Goal: Task Accomplishment & Management: Manage account settings

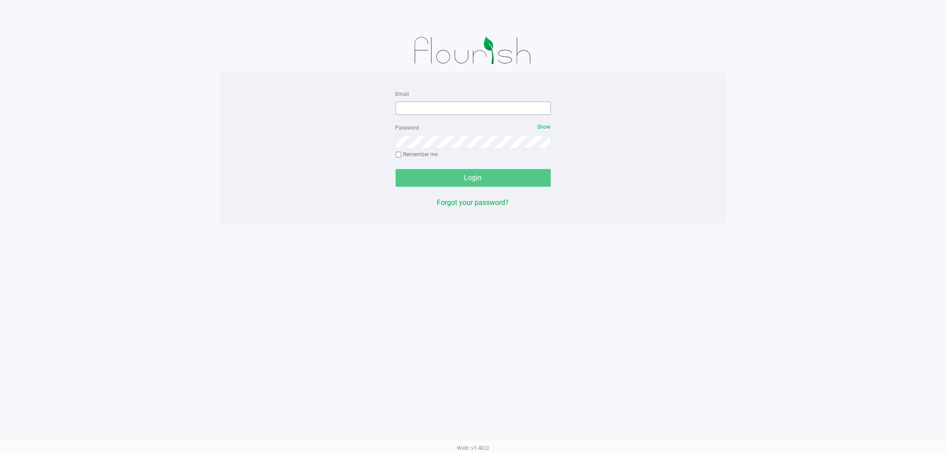
click at [489, 102] on div "Email" at bounding box center [472, 101] width 155 height 27
click at [492, 104] on input "Email" at bounding box center [472, 108] width 155 height 13
type input "[EMAIL_ADDRESS][DOMAIN_NAME]"
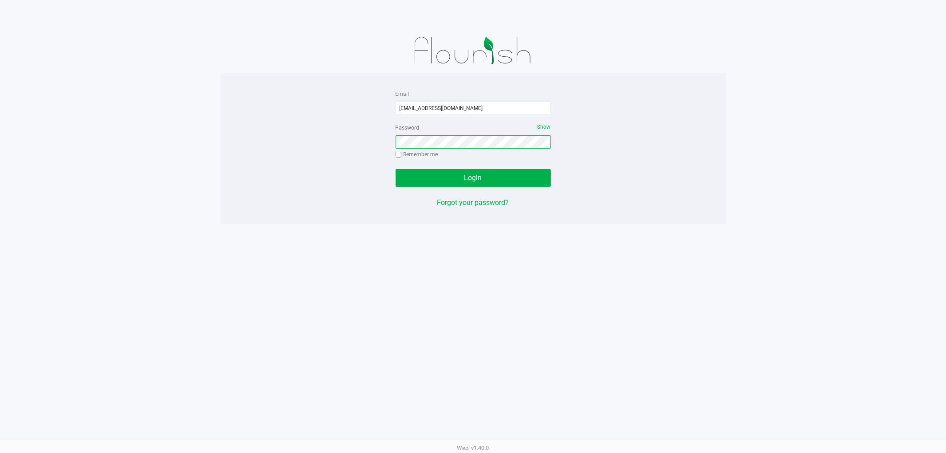
click at [395, 169] on button "Login" at bounding box center [472, 178] width 155 height 18
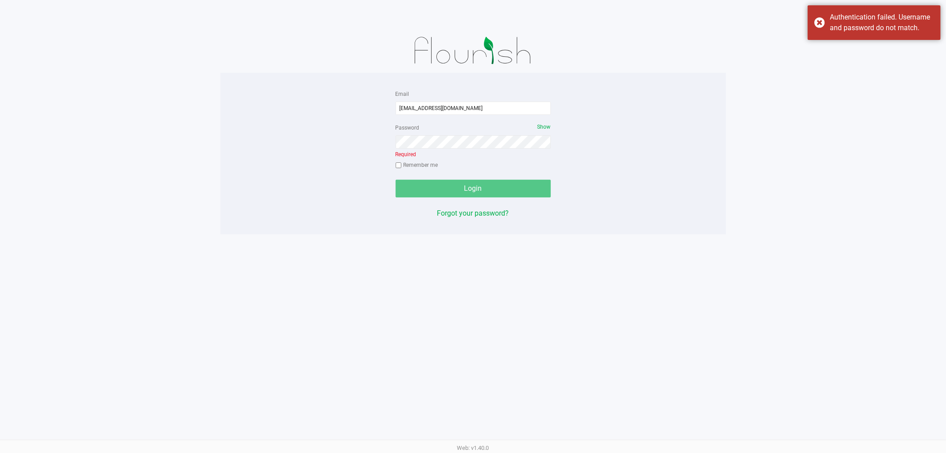
click at [452, 149] on div "Password Show Required Remember me" at bounding box center [472, 147] width 155 height 51
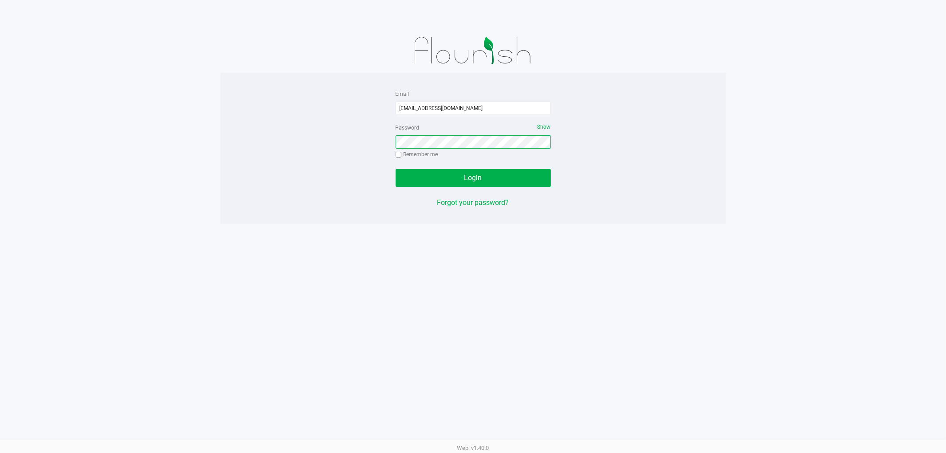
click at [395, 169] on button "Login" at bounding box center [472, 178] width 155 height 18
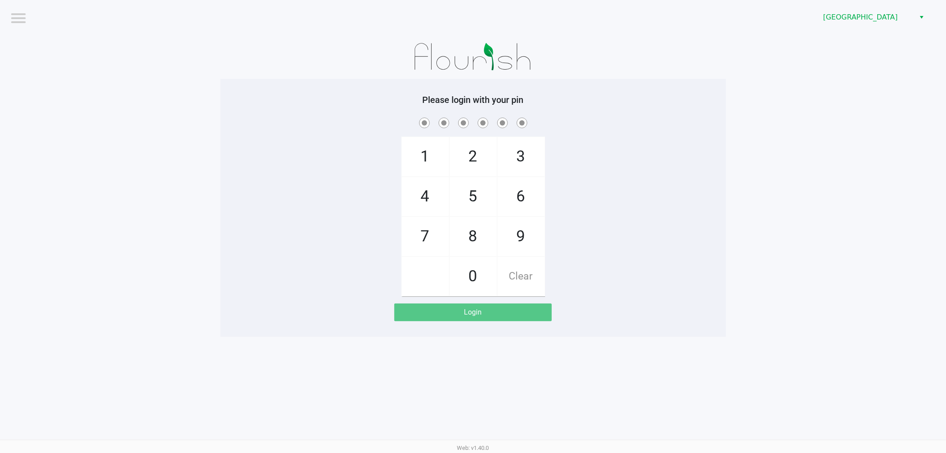
click at [698, 167] on div "1 4 7 2 5 8 0 3 6 9 Clear" at bounding box center [472, 206] width 505 height 180
click at [764, 245] on app-pos-login-wrapper "Logout Lakeland WC Please login with your pin 1 4 7 2 5 8 0 3 6 9 Clear Login" at bounding box center [473, 168] width 946 height 336
checkbox input "true"
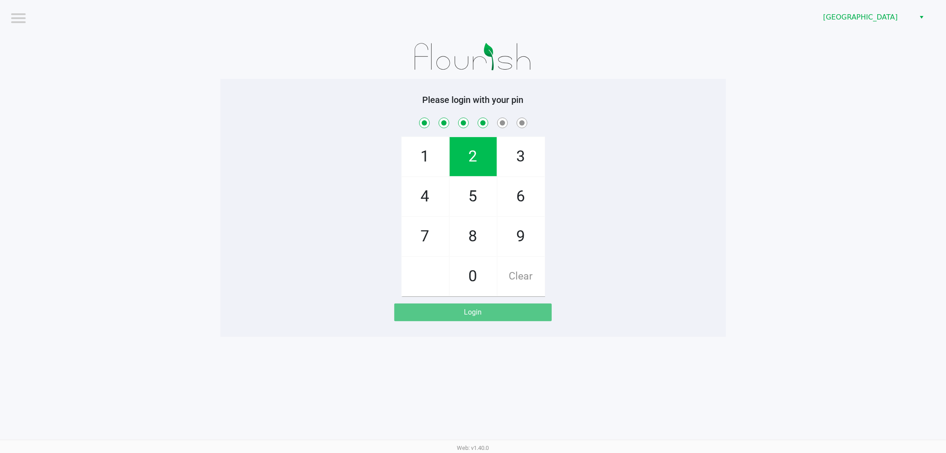
checkbox input "true"
